Goal: Information Seeking & Learning: Learn about a topic

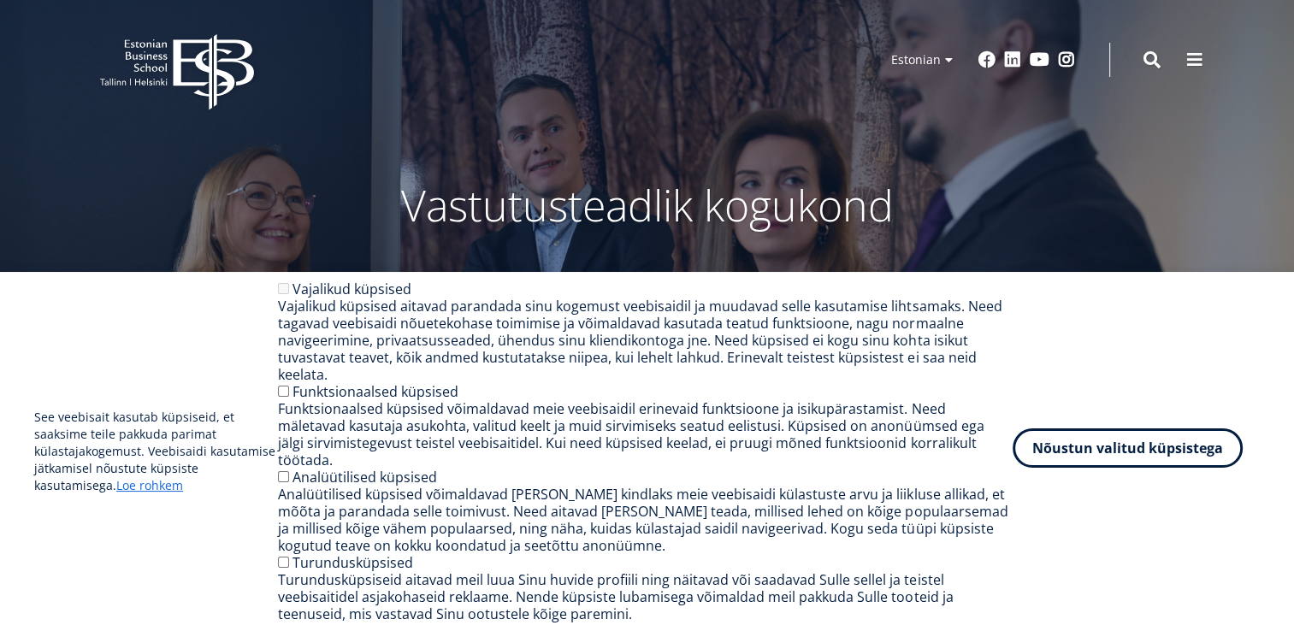
click at [1163, 468] on button "Nõustun valitud küpsistega" at bounding box center [1128, 447] width 230 height 39
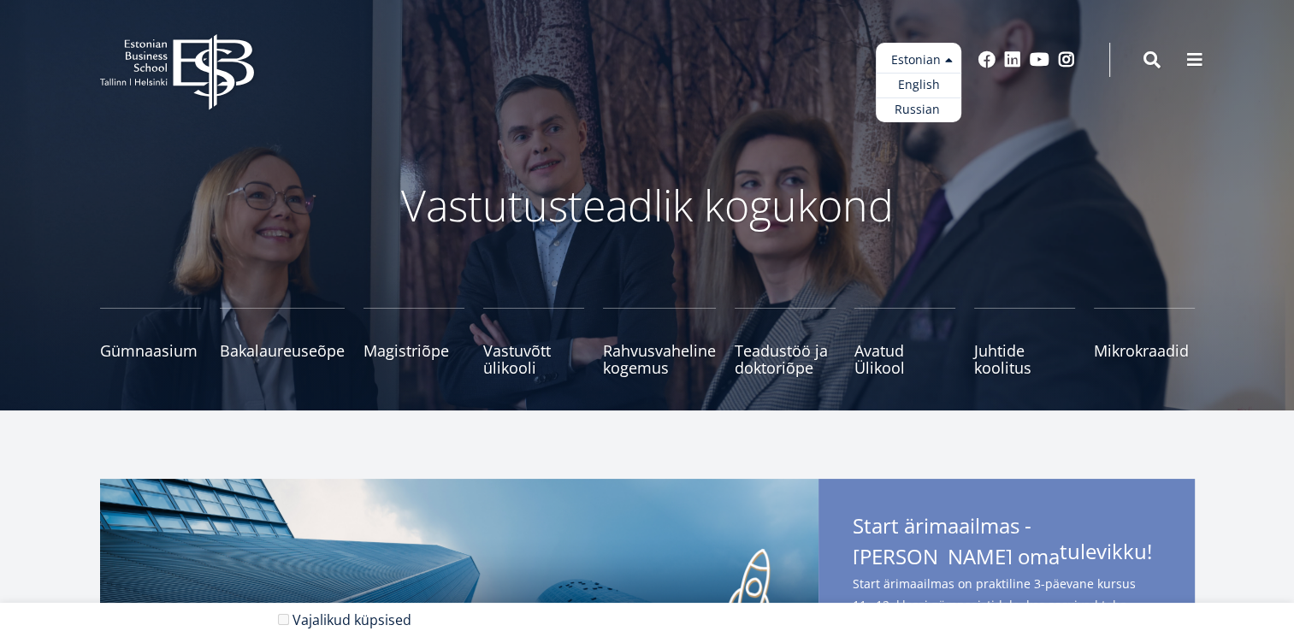
click at [936, 67] on ul "Estonian English Russian" at bounding box center [919, 83] width 86 height 80
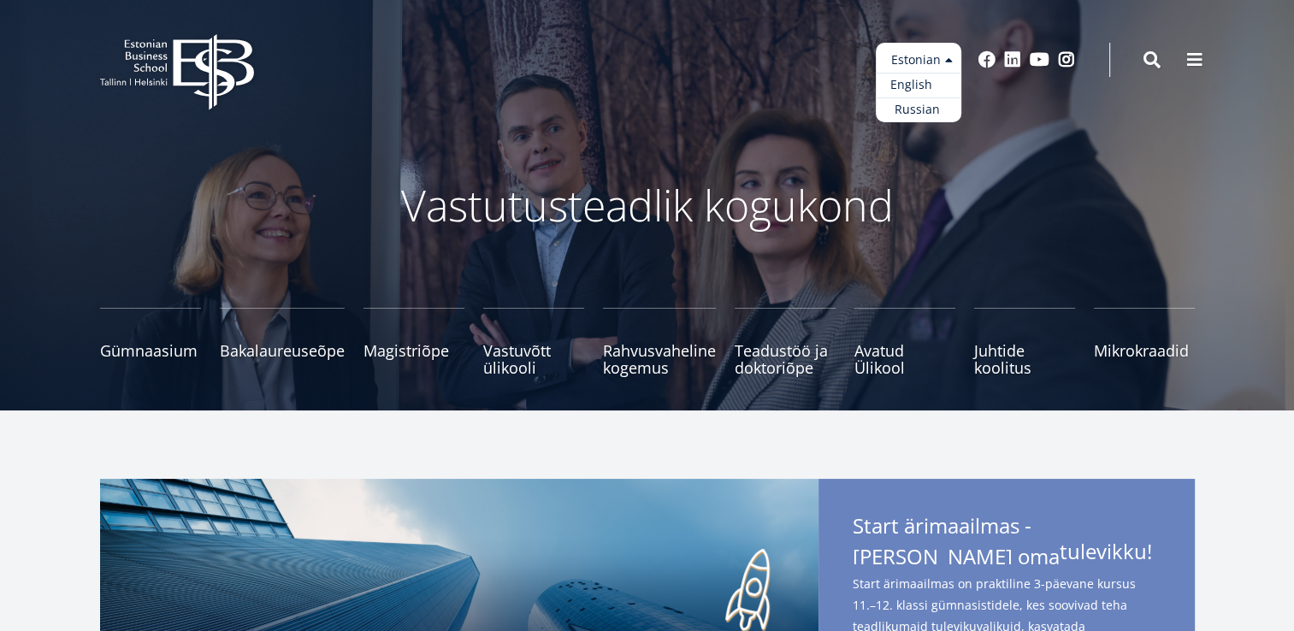
click at [927, 88] on link "English" at bounding box center [919, 85] width 86 height 25
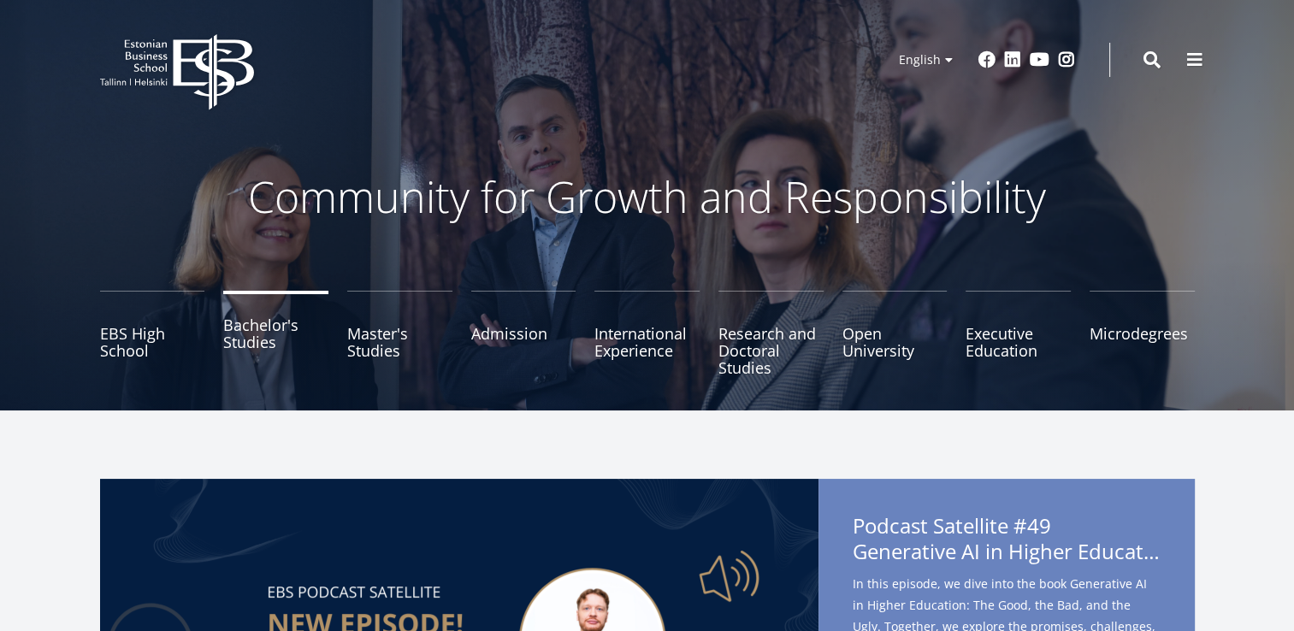
click at [257, 344] on link "Bachelor's Studies" at bounding box center [275, 334] width 105 height 86
